Goal: Task Accomplishment & Management: Use online tool/utility

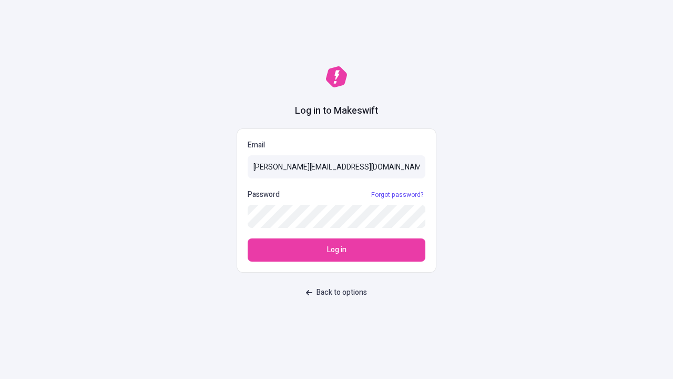
type input "[PERSON_NAME][EMAIL_ADDRESS][DOMAIN_NAME]"
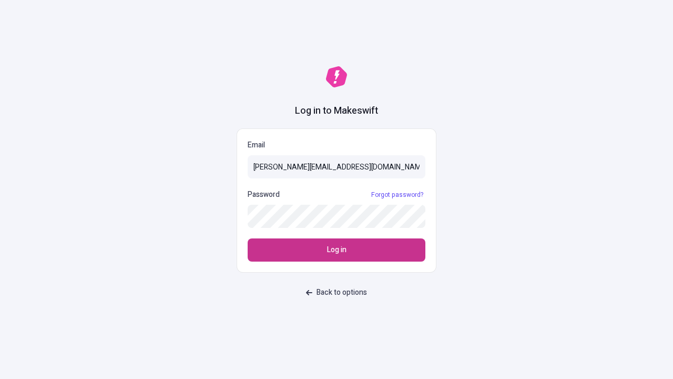
click at [337, 250] on span "Log in" at bounding box center [336, 250] width 19 height 12
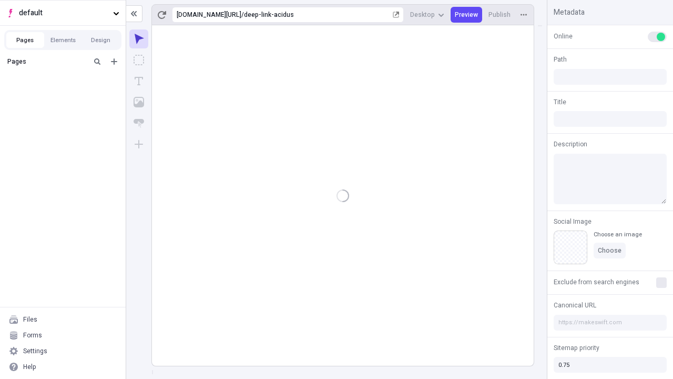
type input "/deep-link-acidus"
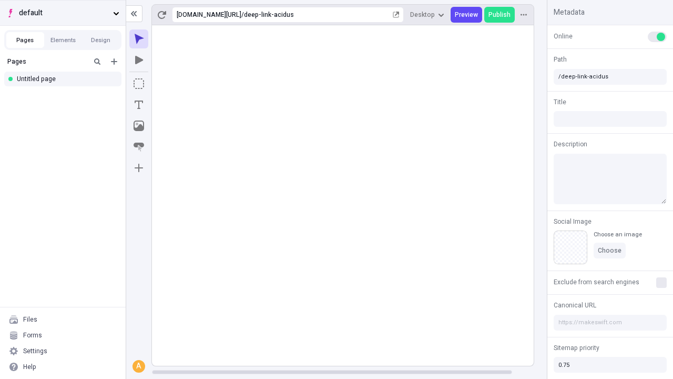
click at [63, 13] on span "default" at bounding box center [64, 13] width 90 height 12
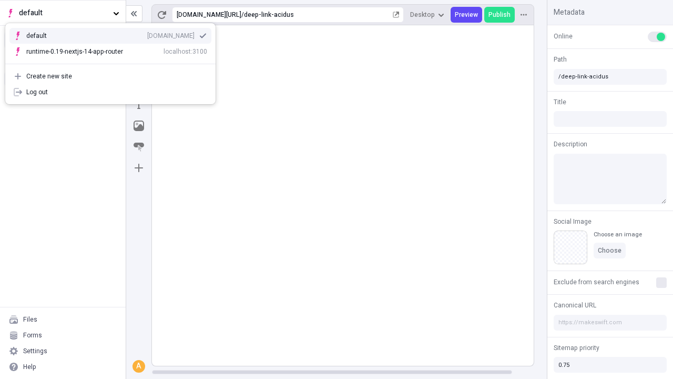
click at [147, 34] on div "qee9k4dy7d.staging.makeswift.site" at bounding box center [170, 36] width 47 height 8
click at [114, 62] on icon "Add new" at bounding box center [114, 61] width 6 height 6
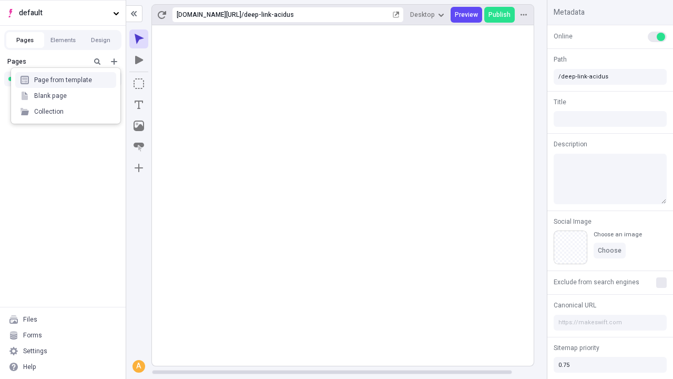
click at [66, 96] on div "Blank page" at bounding box center [65, 96] width 101 height 16
type input "/deep-link-compono"
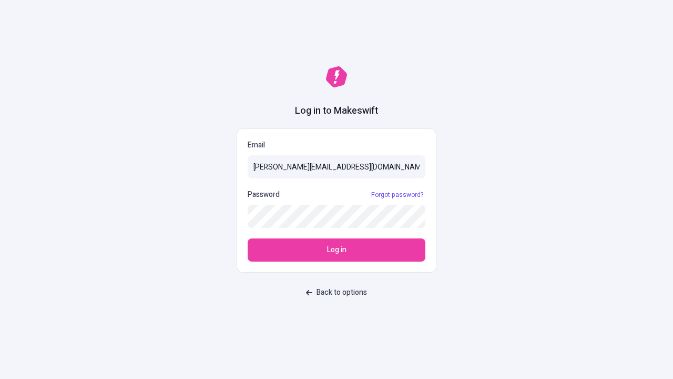
type input "[PERSON_NAME][EMAIL_ADDRESS][DOMAIN_NAME]"
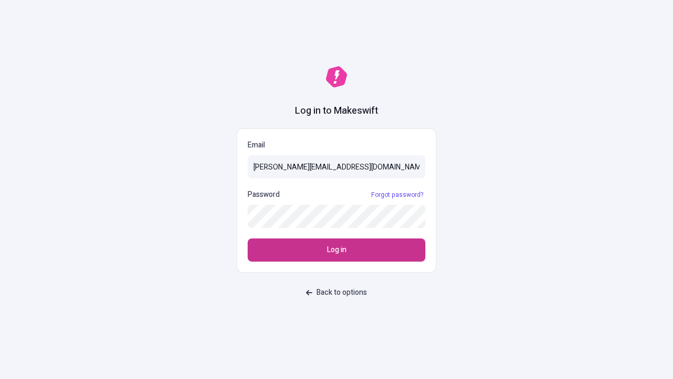
click at [337, 250] on span "Log in" at bounding box center [336, 250] width 19 height 12
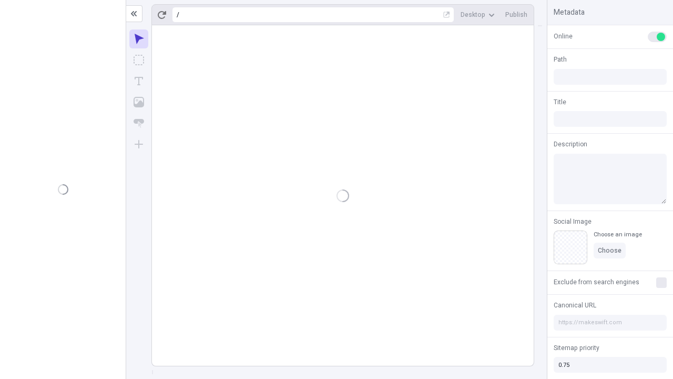
type input "/deep-link-compono"
